Goal: Transaction & Acquisition: Book appointment/travel/reservation

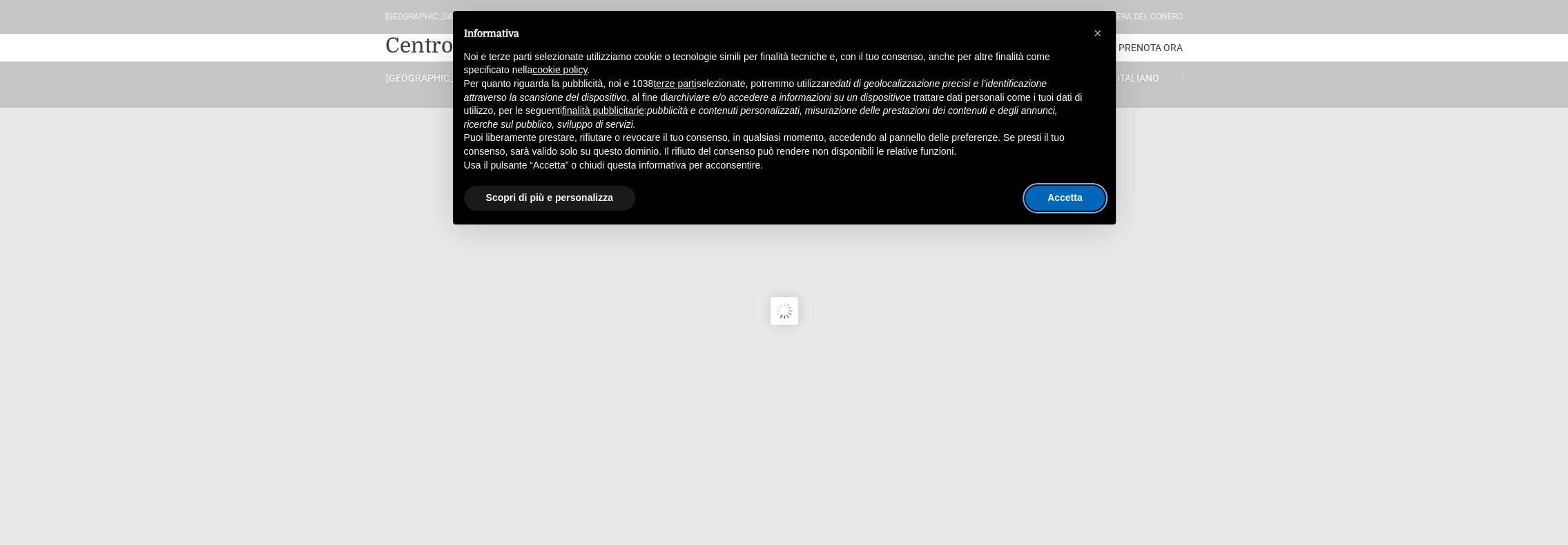
click at [1051, 200] on button "Accetta" at bounding box center [1065, 198] width 80 height 25
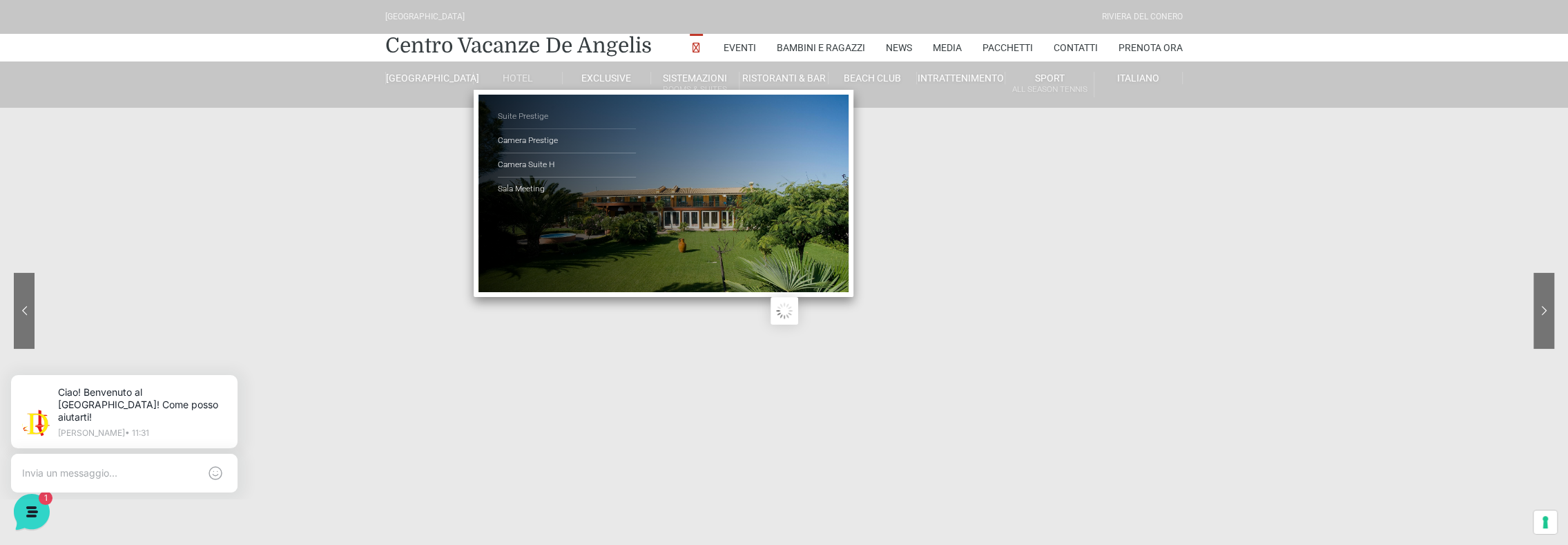
click at [532, 116] on link "Suite Prestige" at bounding box center [567, 117] width 138 height 24
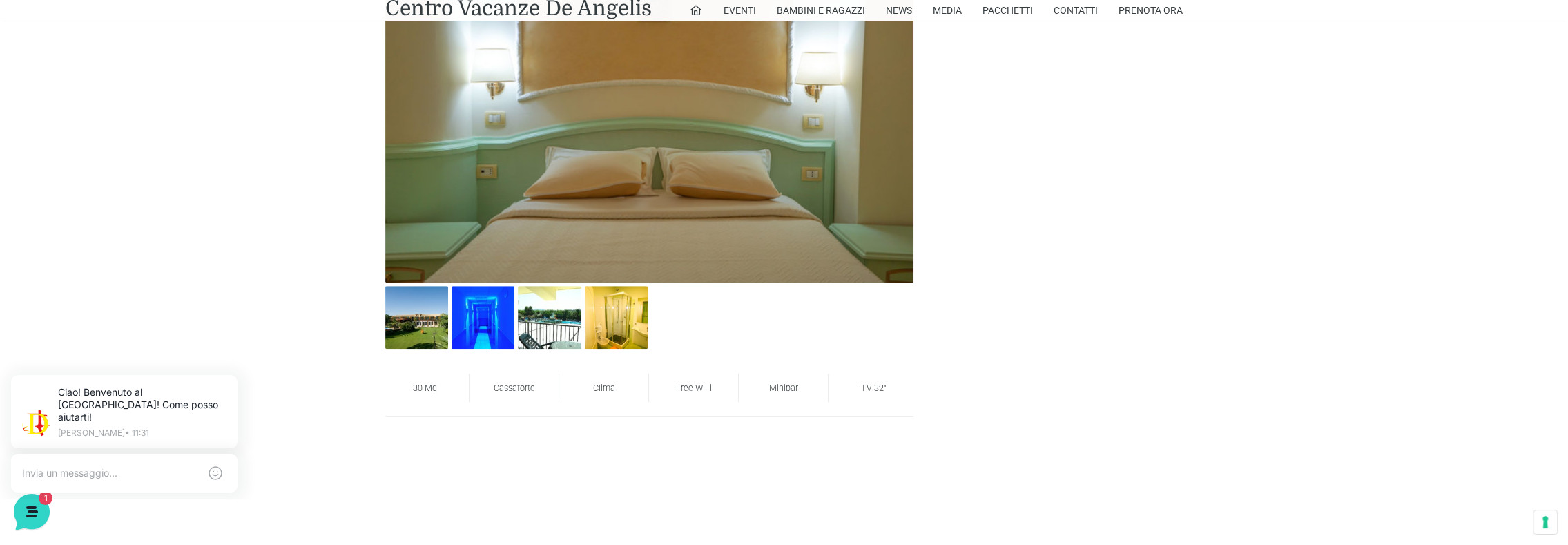
scroll to position [760, 0]
click at [415, 314] on img at bounding box center [416, 316] width 62 height 63
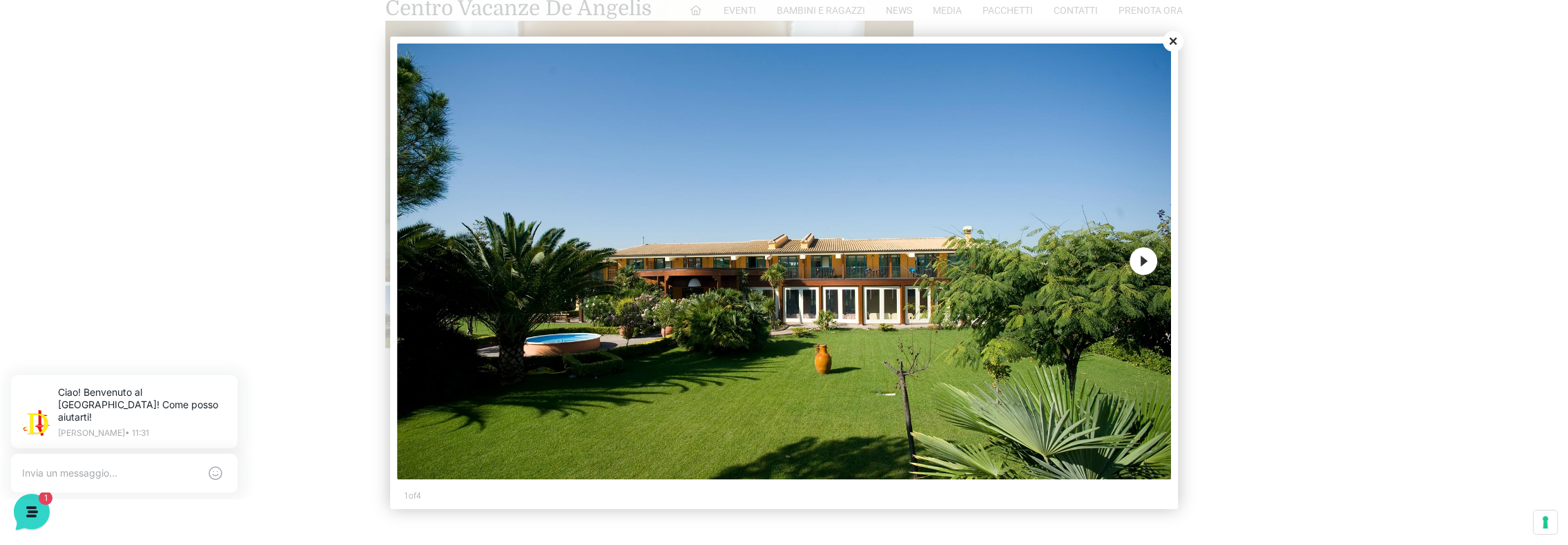
click at [1128, 261] on img at bounding box center [784, 261] width 775 height 436
click at [1140, 259] on button "Next" at bounding box center [1143, 261] width 28 height 28
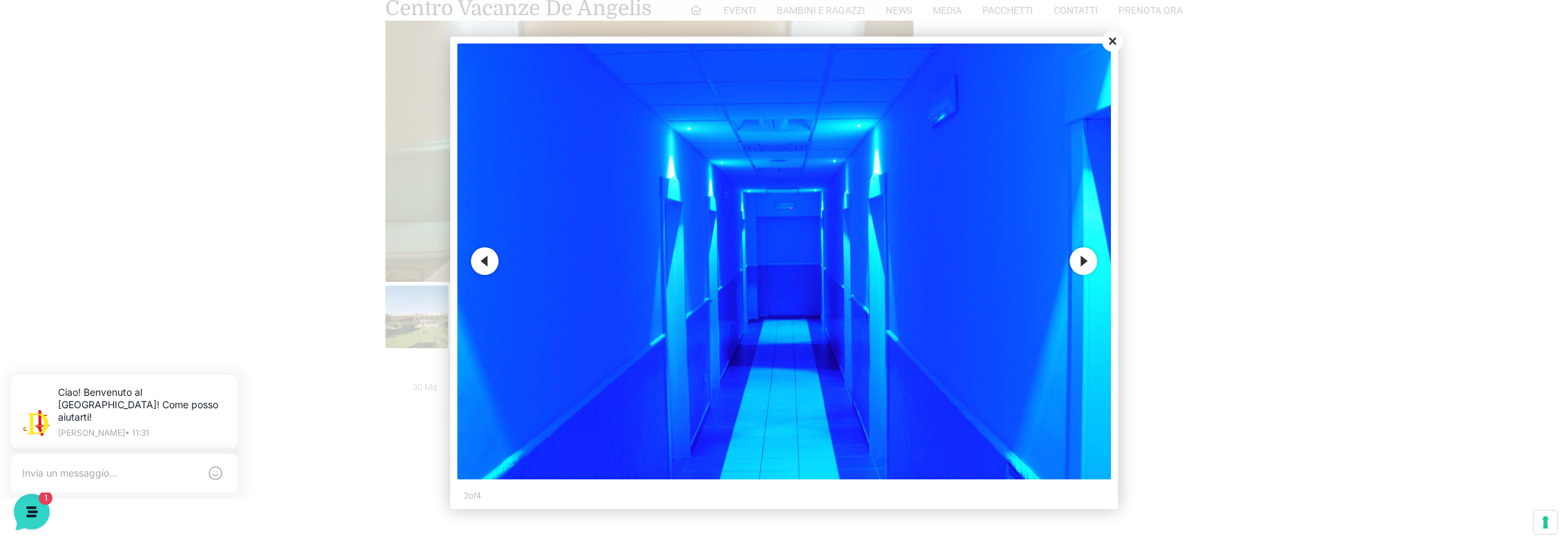
click at [1083, 260] on button "Next" at bounding box center [1083, 261] width 28 height 28
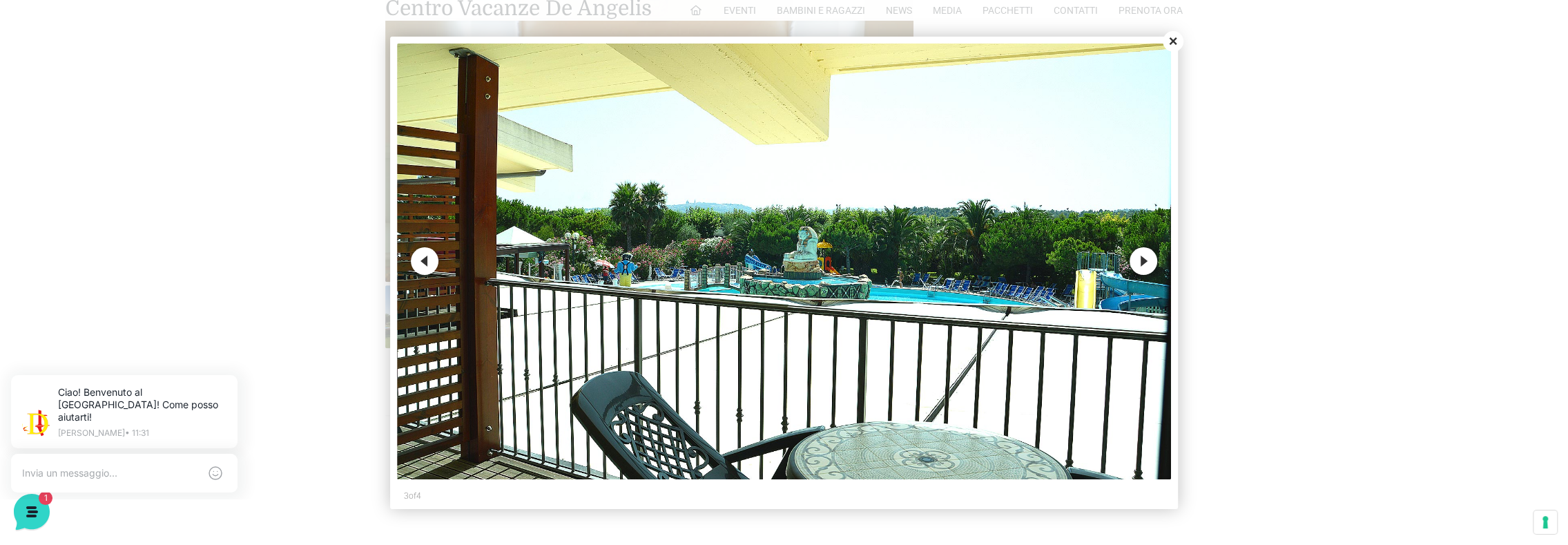
click at [1144, 257] on button "Next" at bounding box center [1143, 261] width 28 height 28
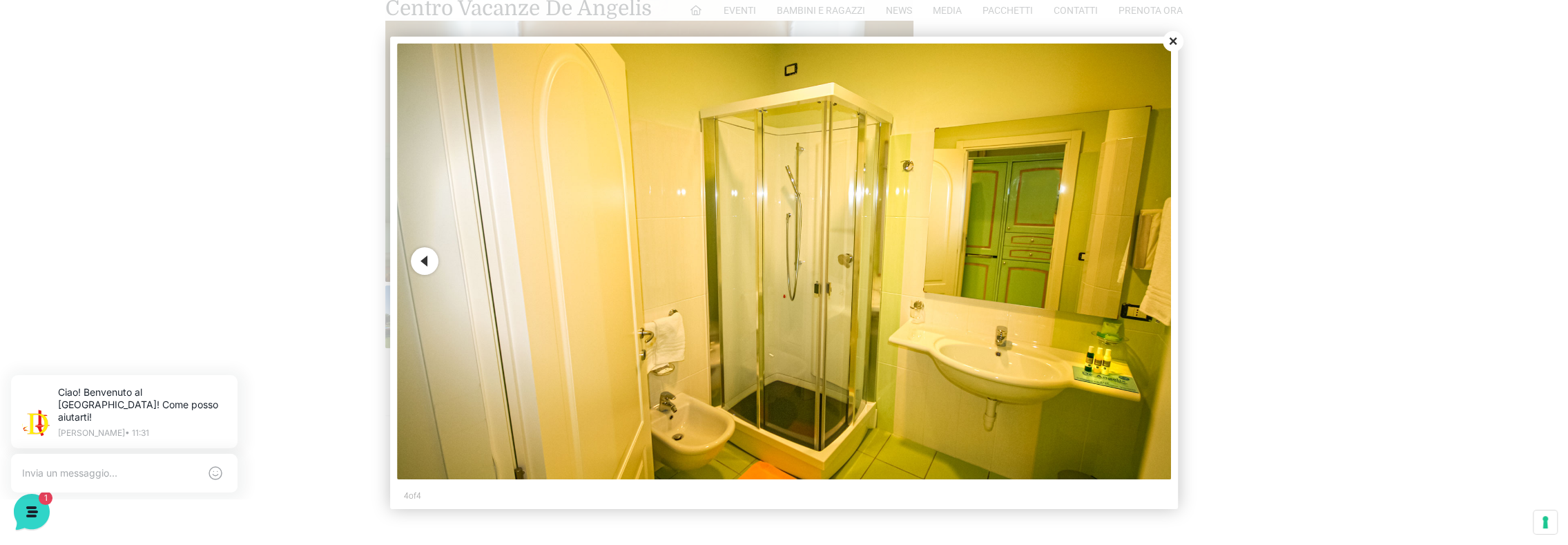
click at [1179, 43] on button "Close" at bounding box center [1172, 41] width 21 height 21
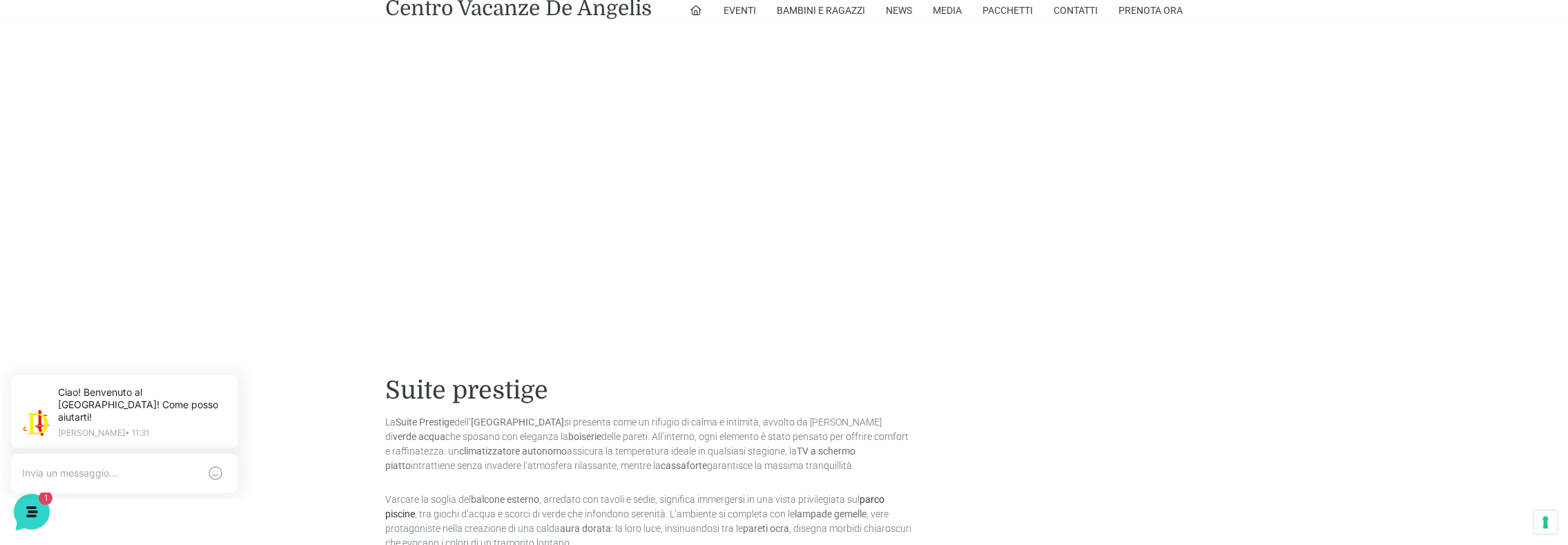
scroll to position [1105, 0]
